Goal: Obtain resource: Download file/media

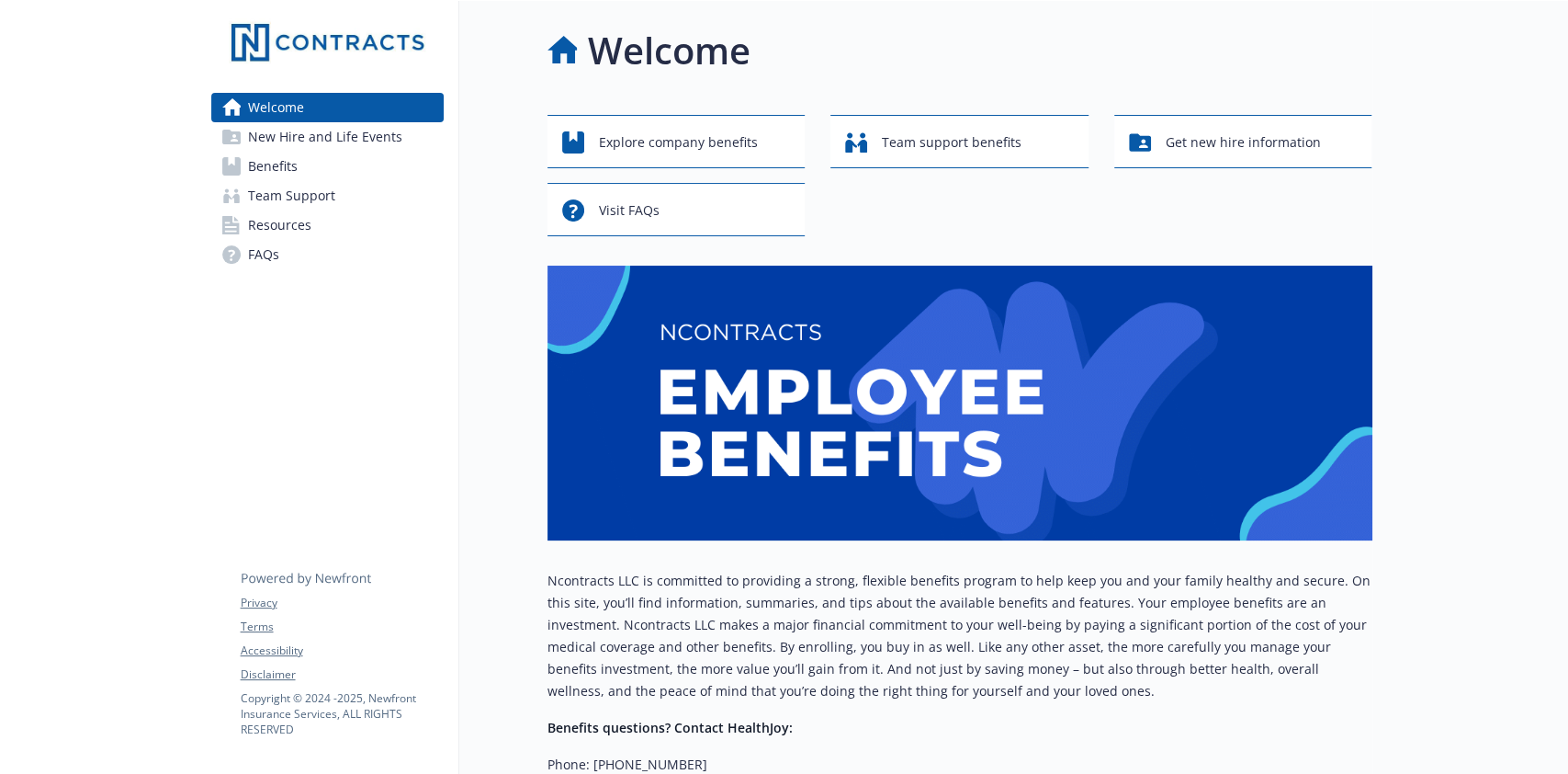
click at [316, 165] on link "Benefits" at bounding box center [328, 166] width 233 height 30
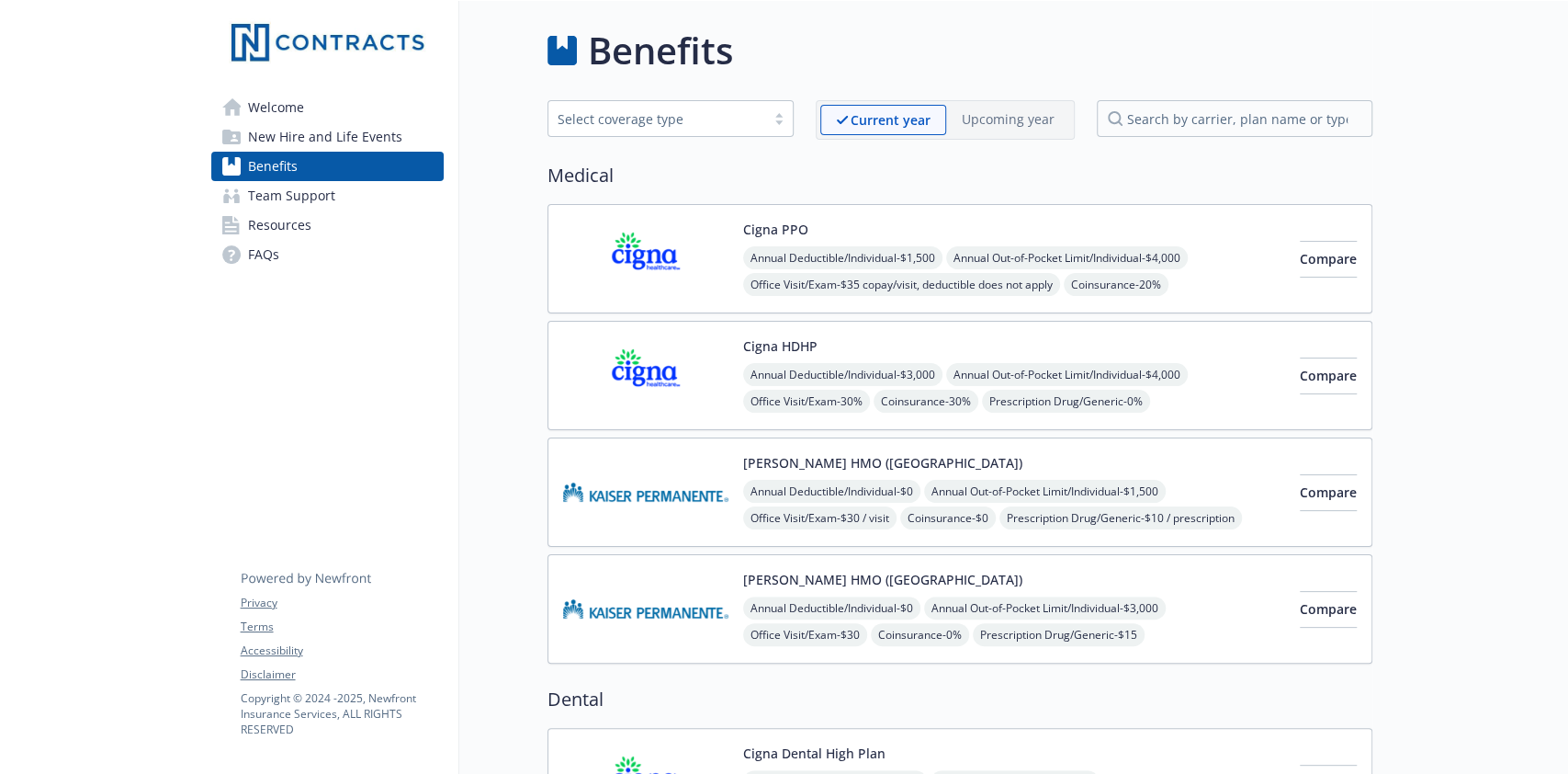
click at [363, 213] on link "Resources" at bounding box center [328, 225] width 233 height 30
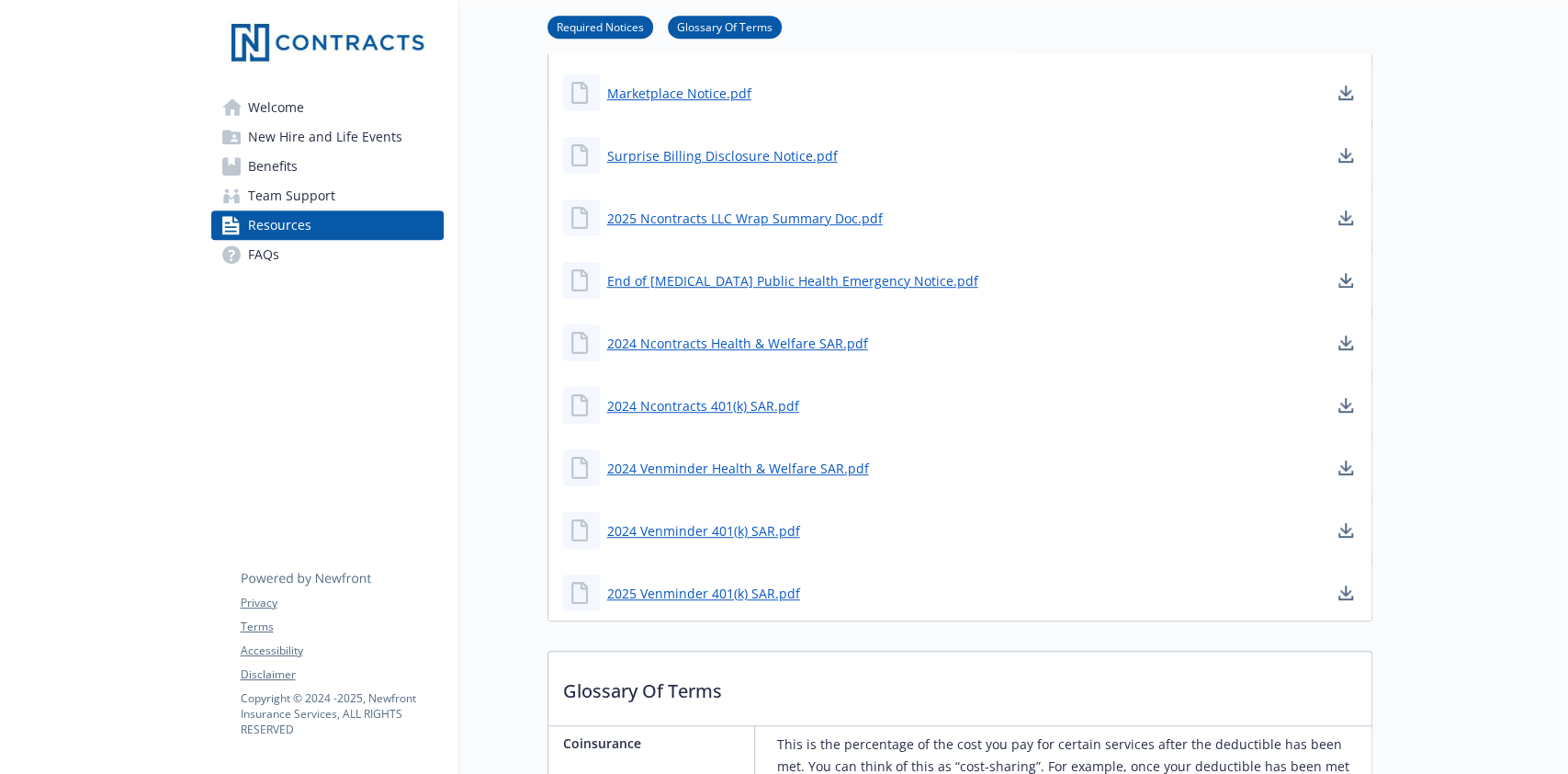
scroll to position [612, 0]
click at [1348, 464] on icon "download document" at bounding box center [1345, 468] width 14 height 14
